Goal: Task Accomplishment & Management: Manage account settings

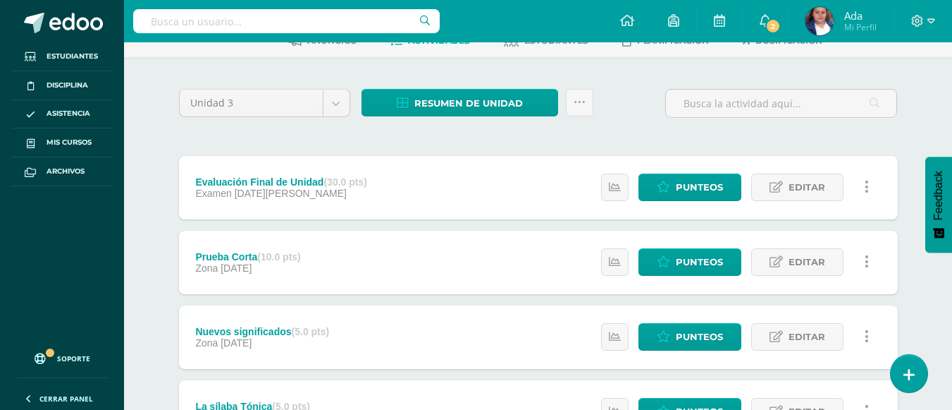
scroll to position [78, 0]
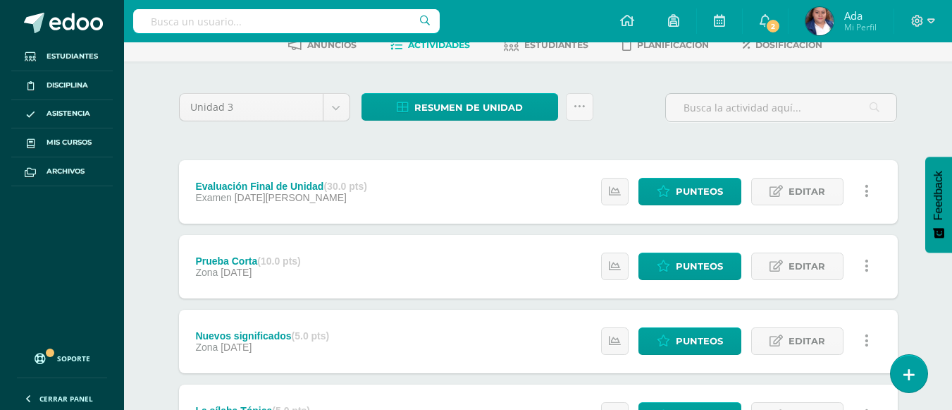
click at [496, 203] on div "Evaluación Final de Unidad (30.0 pts) Examen 04 de Agosto Estatus de Actividad:…" at bounding box center [538, 191] width 719 height 63
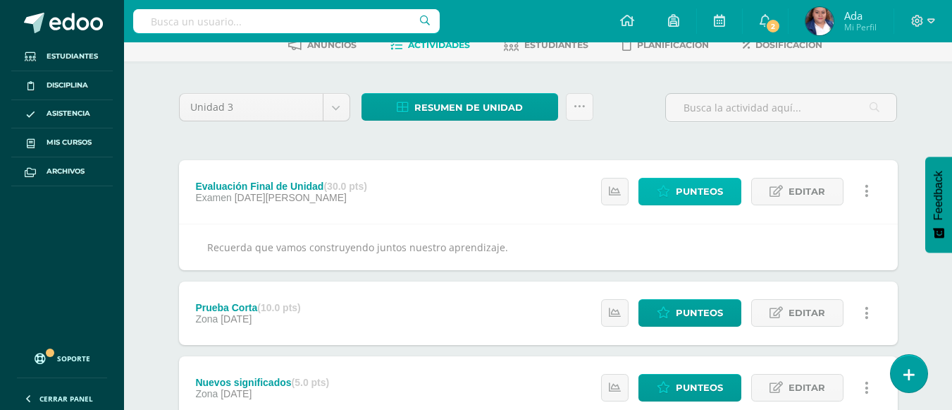
click at [671, 198] on link "Punteos" at bounding box center [690, 191] width 103 height 27
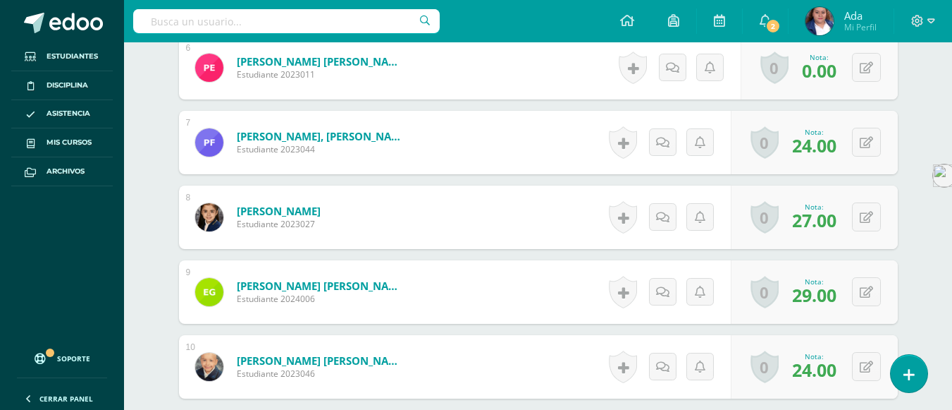
scroll to position [778, 0]
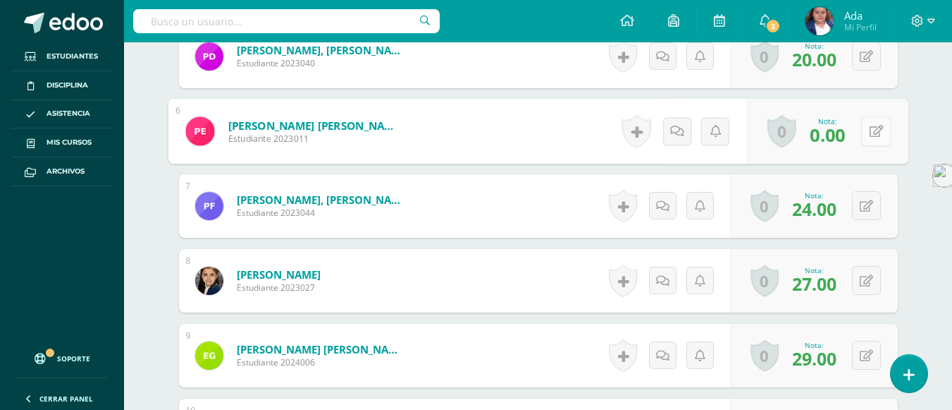
click at [863, 133] on button at bounding box center [876, 131] width 30 height 30
type input "20"
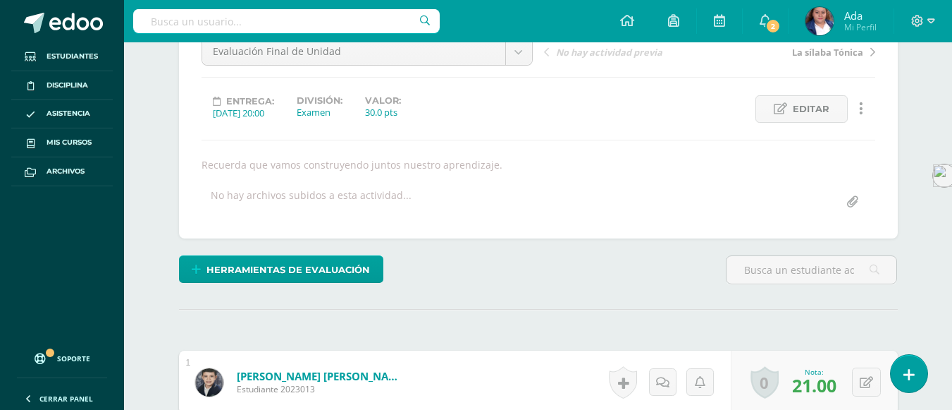
scroll to position [132, 0]
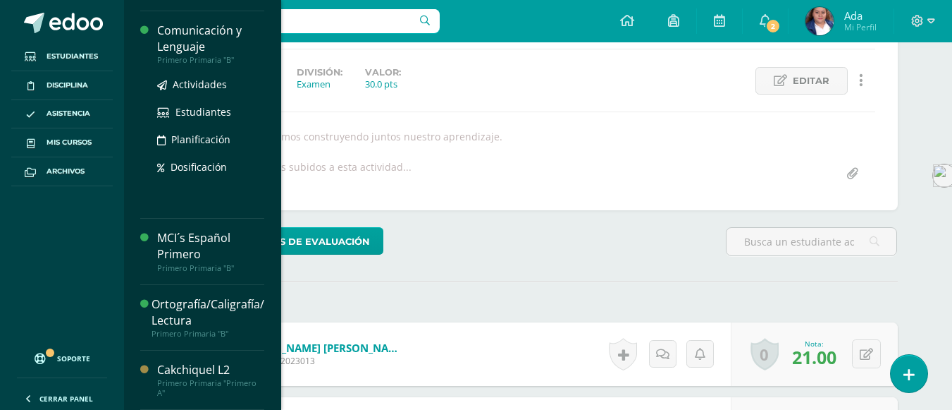
scroll to position [0, 0]
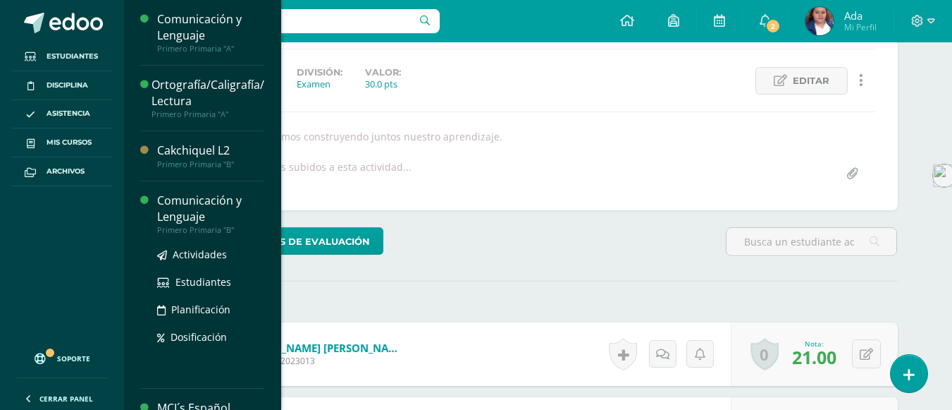
click at [168, 203] on div "Comunicación y Lenguaje" at bounding box center [210, 208] width 107 height 32
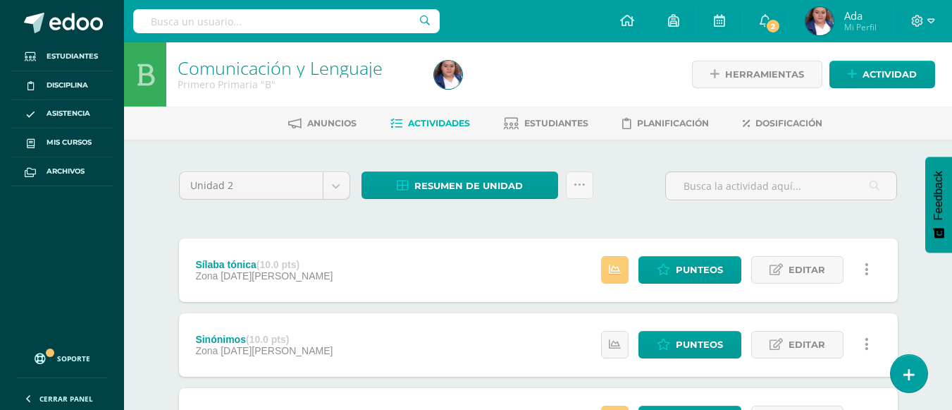
click at [363, 106] on div "Comunicación y Lenguaje Primero Primaria "B"" at bounding box center [297, 74] width 262 height 64
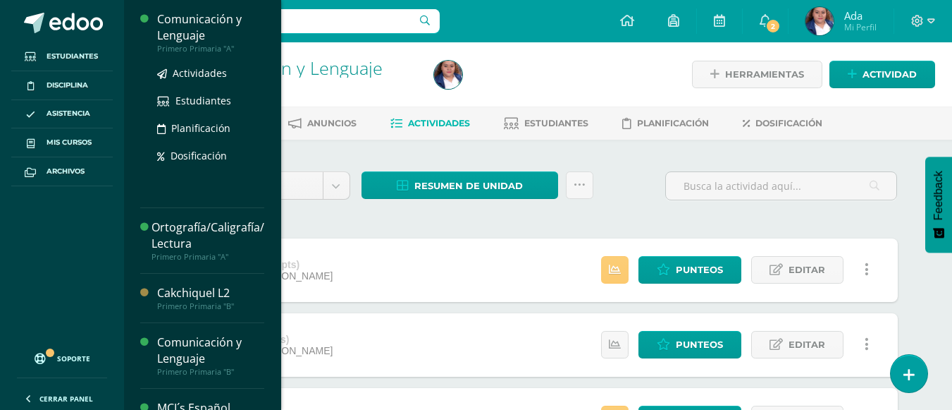
click at [209, 40] on div "Comunicación y Lenguaje" at bounding box center [210, 27] width 107 height 32
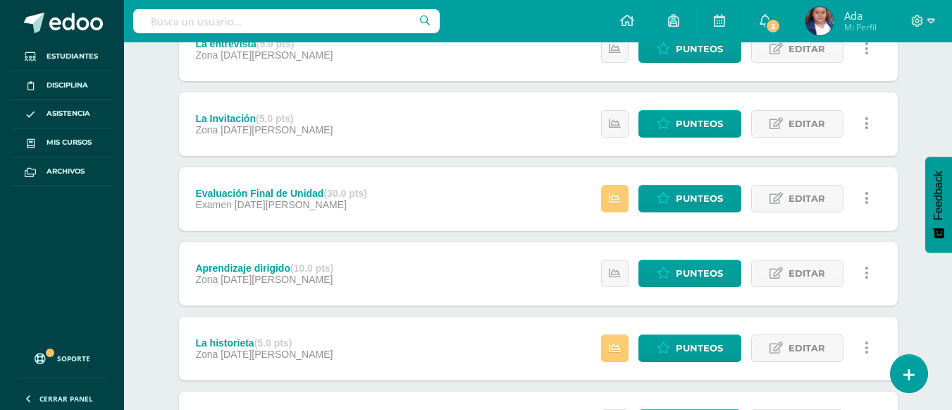
scroll to position [531, 0]
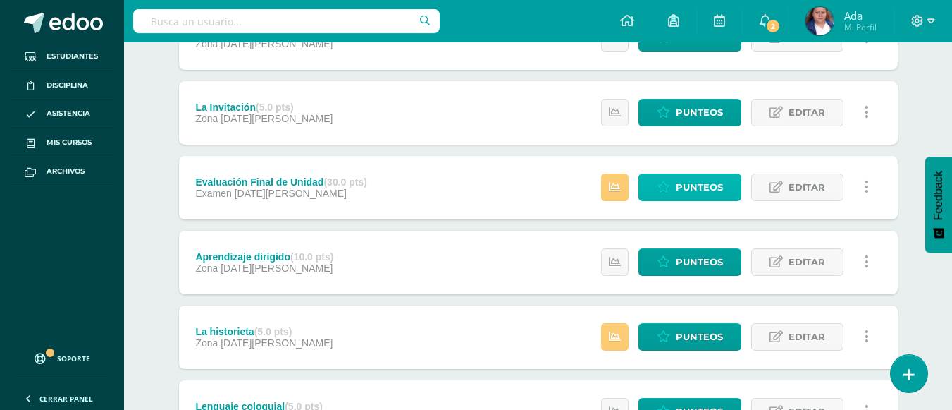
click at [679, 185] on span "Punteos" at bounding box center [699, 187] width 47 height 26
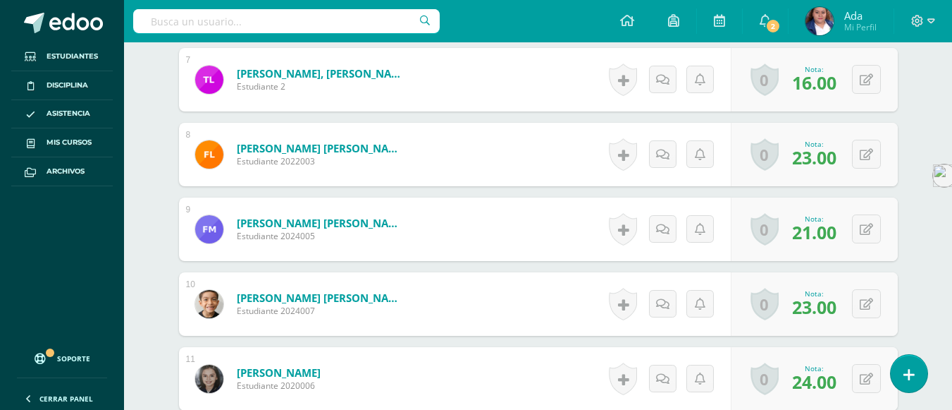
scroll to position [909, 0]
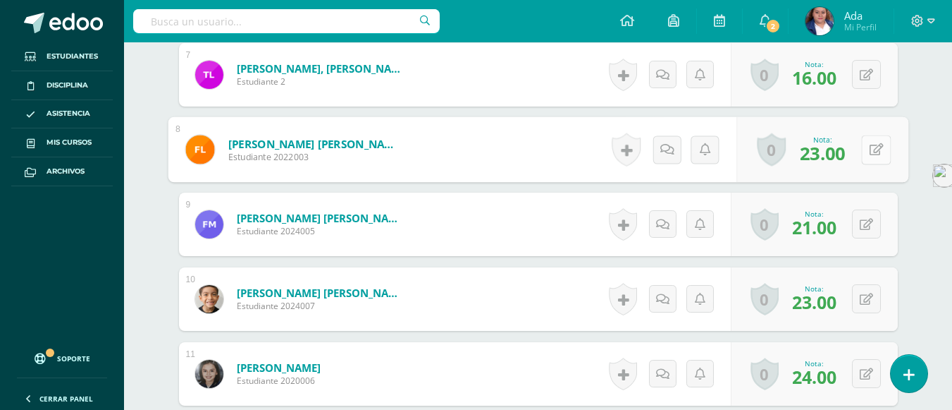
click at [868, 144] on button at bounding box center [876, 150] width 30 height 30
type input "5"
type input "26"
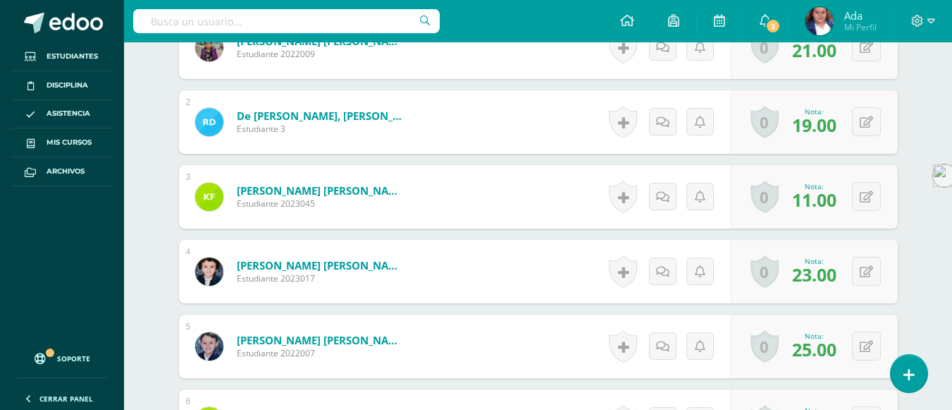
scroll to position [489, 0]
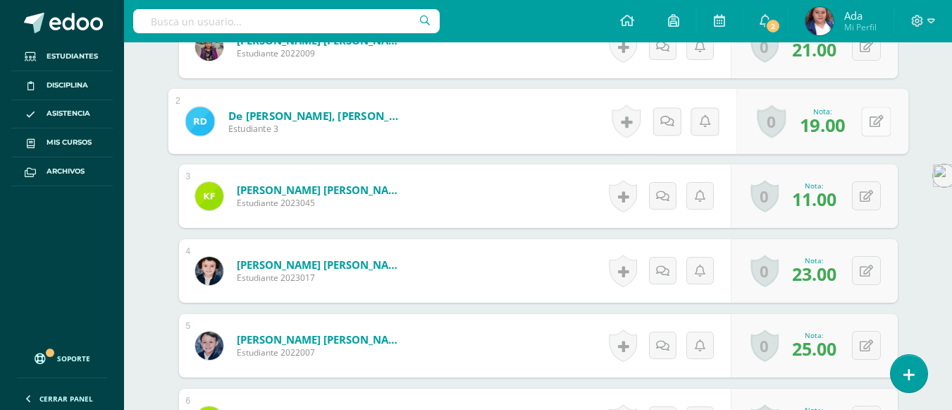
click at [870, 121] on icon at bounding box center [876, 121] width 14 height 12
type input "20"
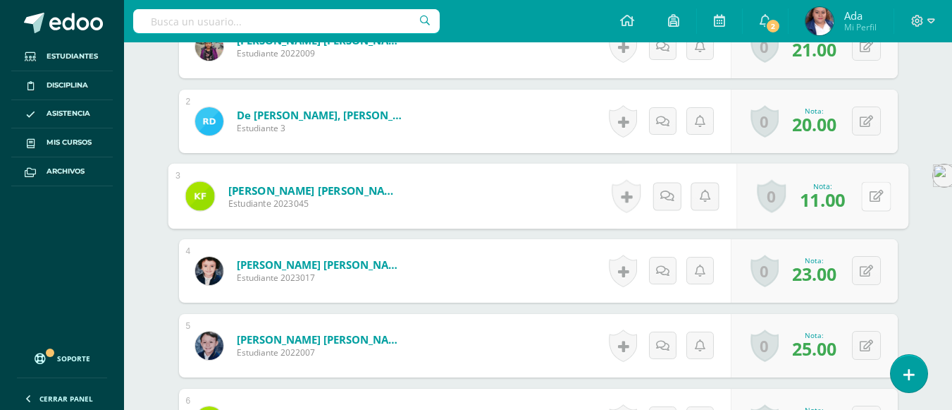
click at [861, 196] on div "0 [GEOGRAPHIC_DATA] Logros obtenidos Aún no hay logros agregados Nota: 11.00" at bounding box center [823, 197] width 172 height 66
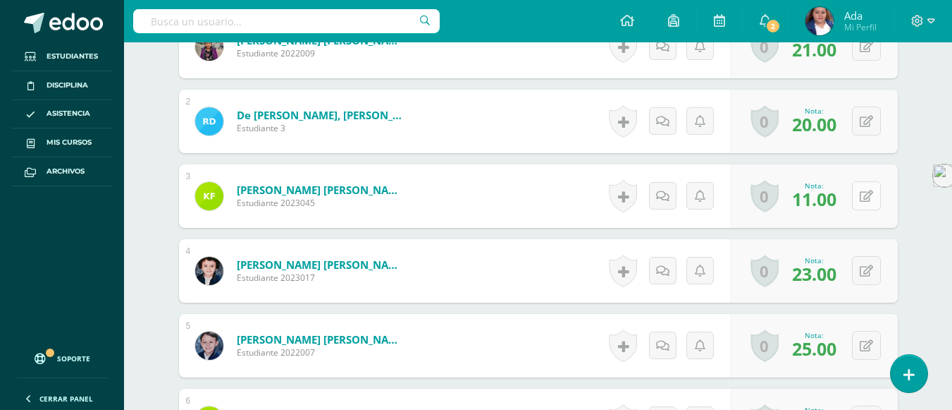
click at [861, 196] on div "0 [GEOGRAPHIC_DATA] Logros obtenidos Aún no hay logros agregados Nota: 11.00" at bounding box center [814, 195] width 167 height 63
click at [871, 197] on icon at bounding box center [866, 196] width 13 height 12
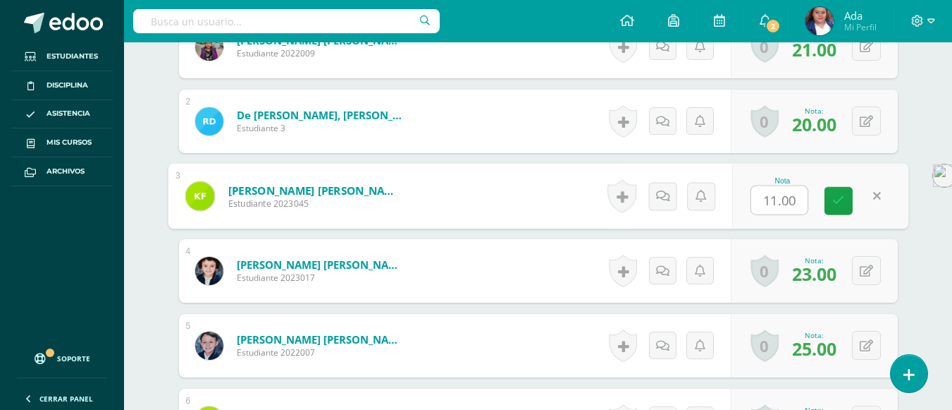
type input "1"
type input "20"
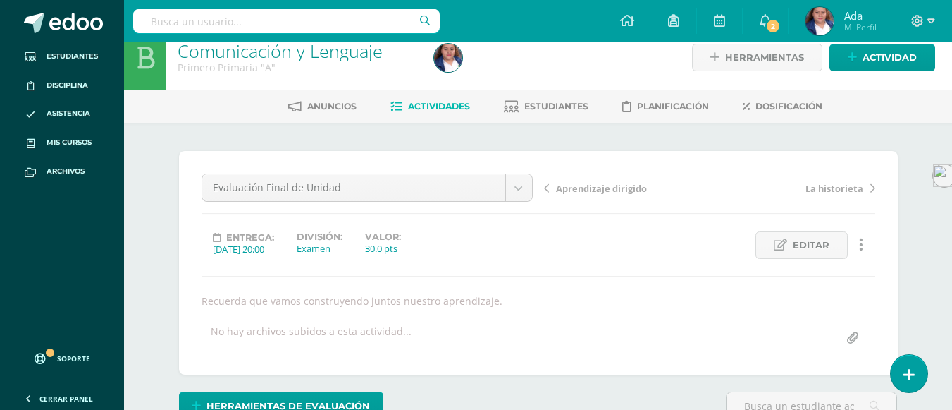
scroll to position [1, 0]
